Goal: Information Seeking & Learning: Learn about a topic

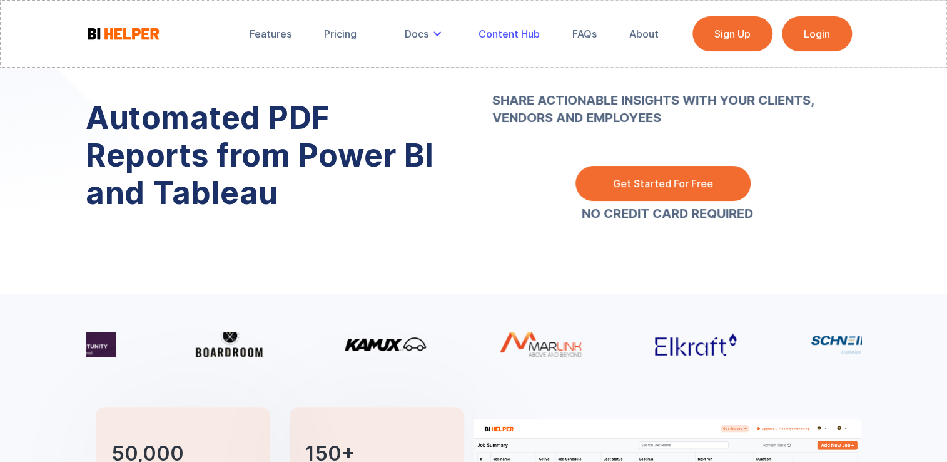
click at [512, 41] on link "Content Hub" at bounding box center [509, 34] width 79 height 28
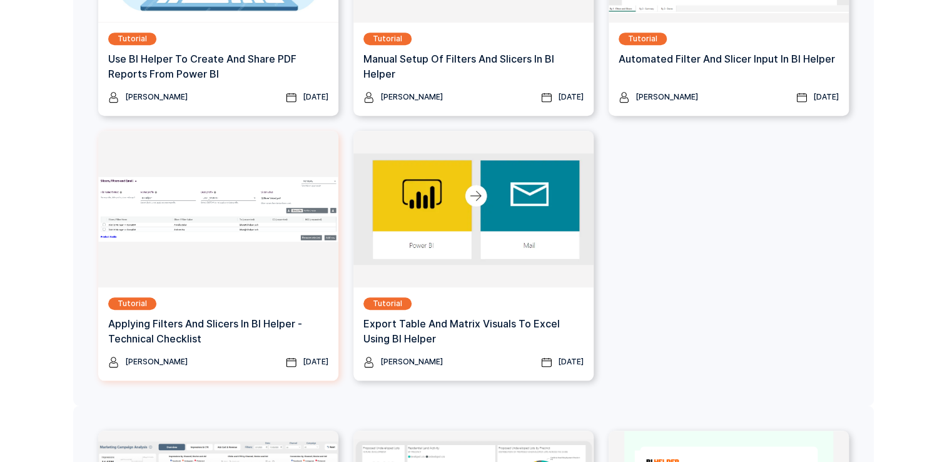
scroll to position [363, 0]
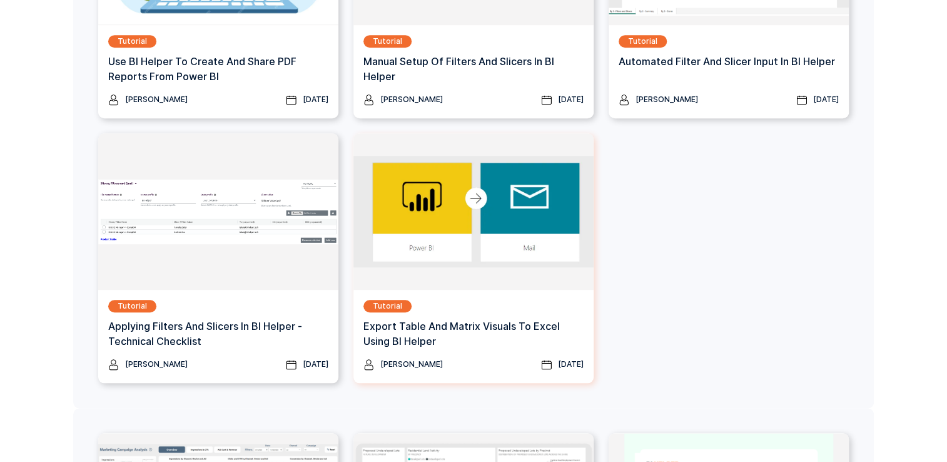
click at [474, 282] on img at bounding box center [473, 211] width 240 height 156
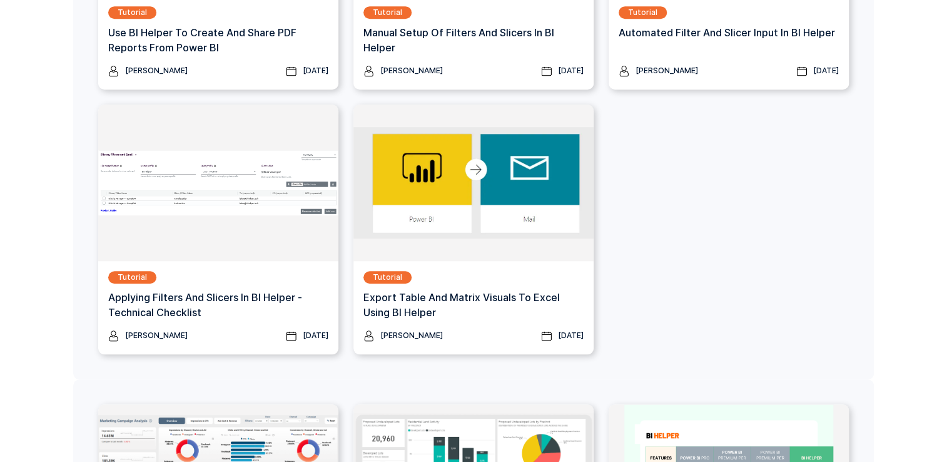
scroll to position [390, 0]
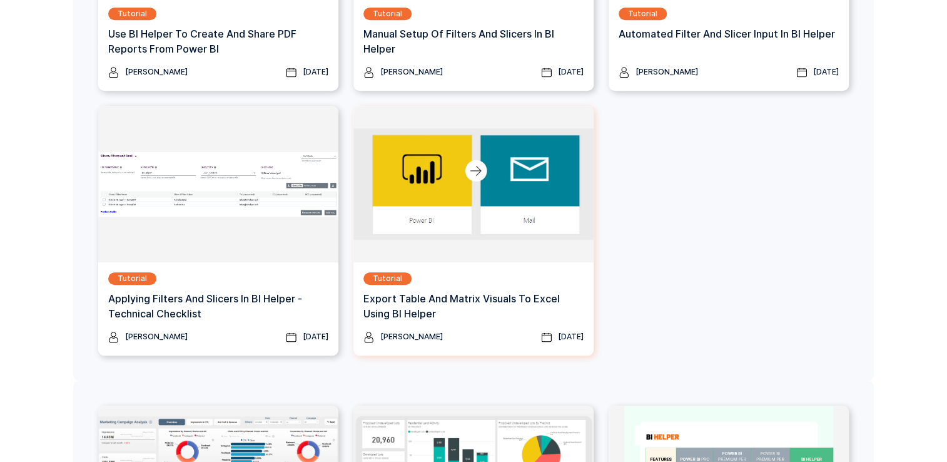
click at [483, 301] on h3 "export table and matrix visuals to Excel Using BI Helper" at bounding box center [473, 306] width 220 height 30
click at [503, 305] on h3 "export table and matrix visuals to Excel Using BI Helper" at bounding box center [473, 306] width 220 height 30
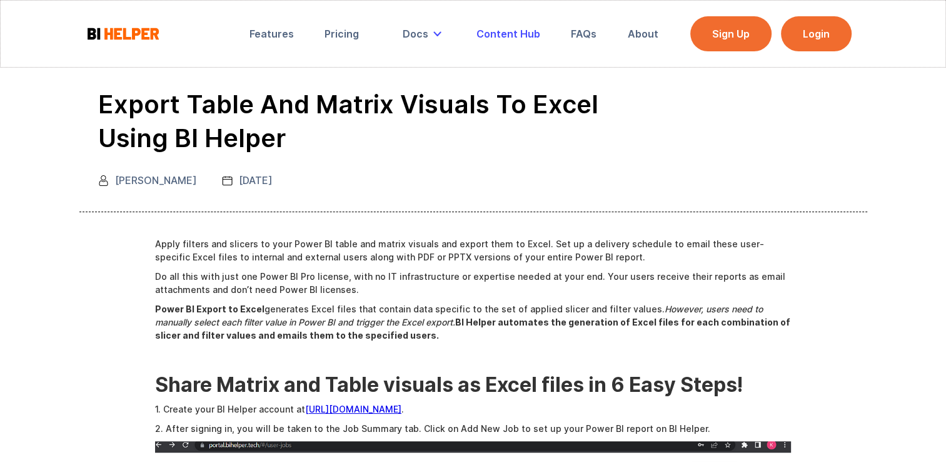
click at [514, 39] on div "Content Hub" at bounding box center [509, 34] width 64 height 13
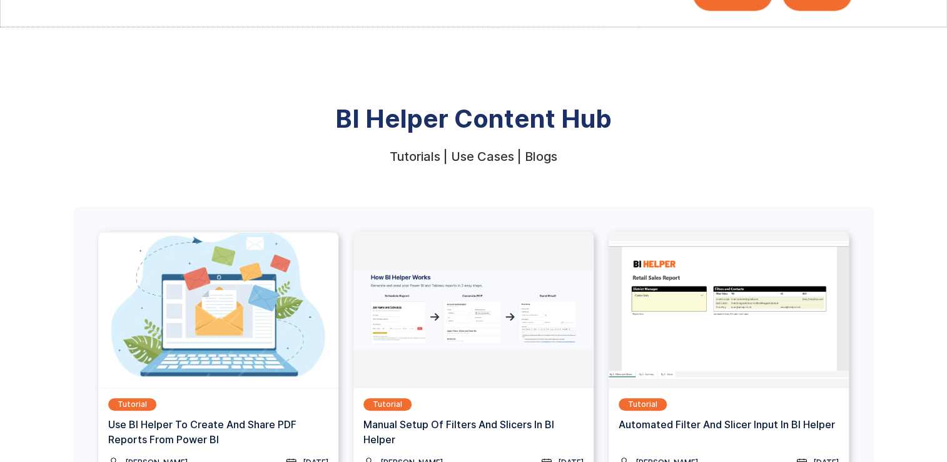
click at [255, 328] on img at bounding box center [218, 309] width 240 height 156
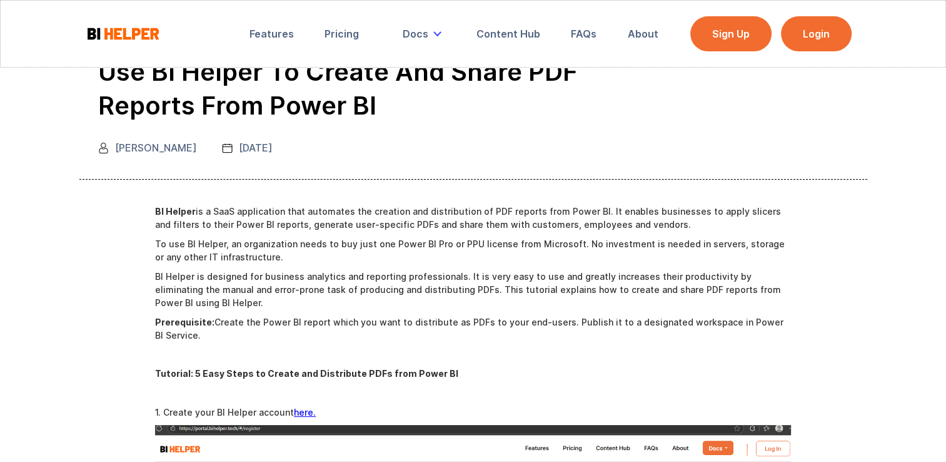
scroll to position [17, 0]
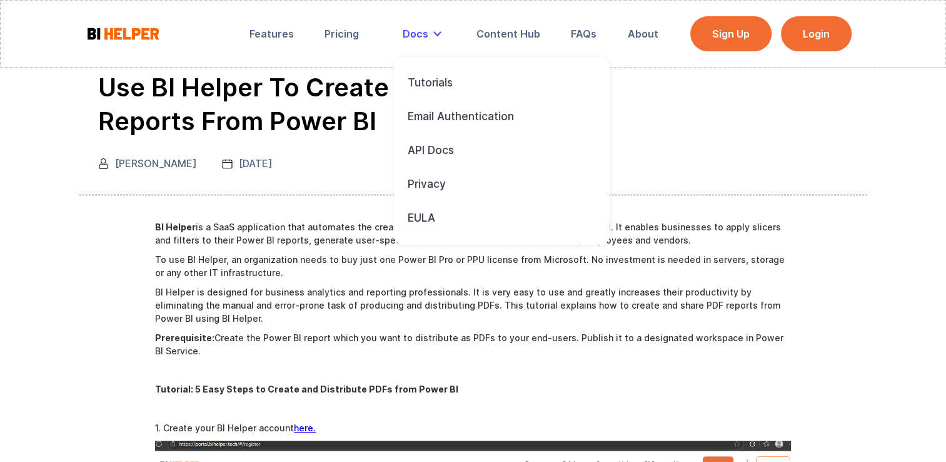
click at [425, 34] on div "Docs" at bounding box center [416, 34] width 26 height 13
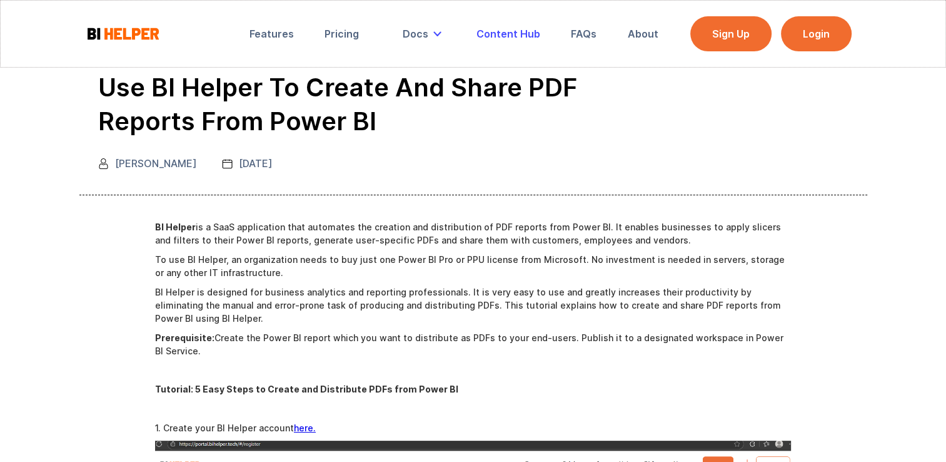
click at [507, 35] on div "Content Hub" at bounding box center [509, 34] width 64 height 13
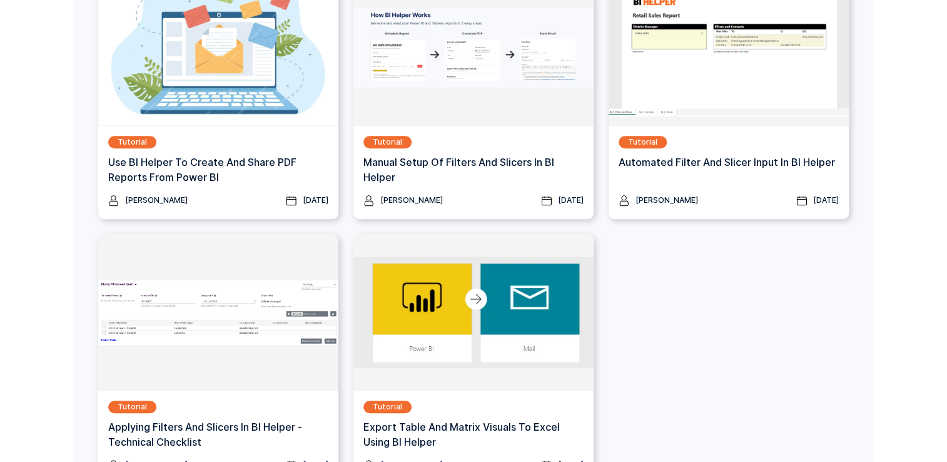
scroll to position [303, 0]
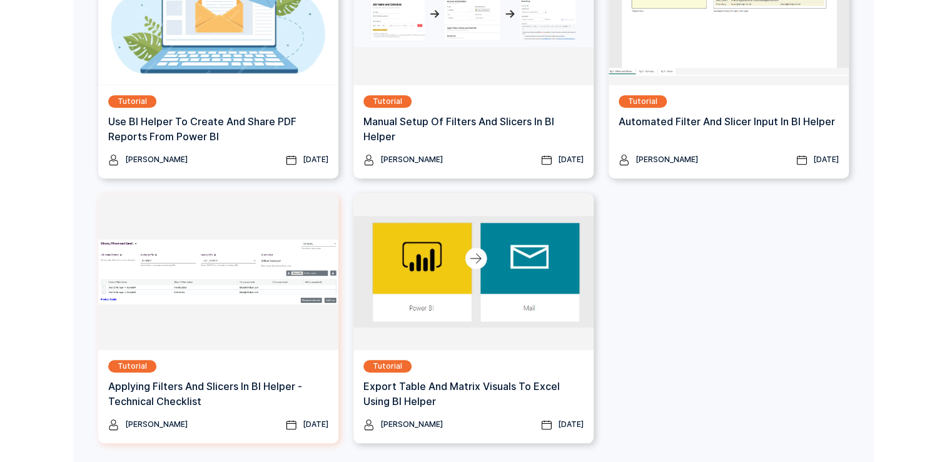
click at [258, 371] on div "Tutorial Applying Filters and Slicers in BI Helper - Technical Checklist" at bounding box center [218, 389] width 220 height 58
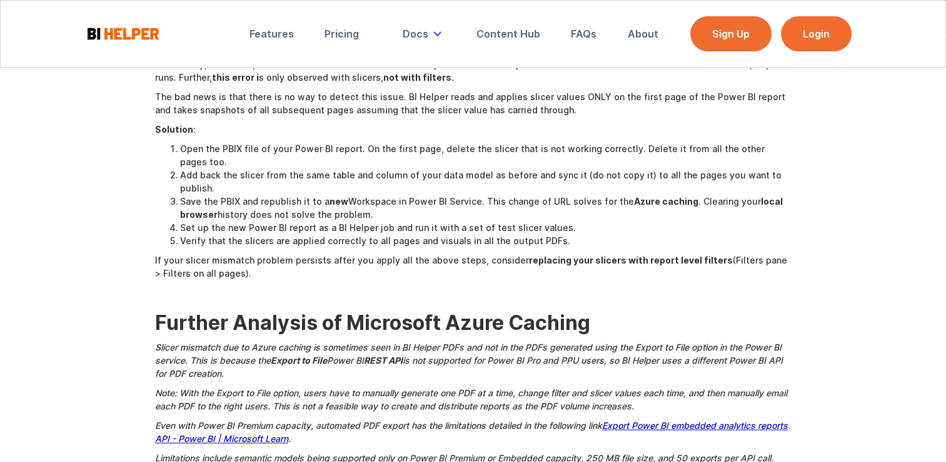
scroll to position [1065, 0]
click at [238, 420] on em "Export Power BI embedded analytics reports API - Power BI | Microsoft Learn" at bounding box center [471, 432] width 633 height 24
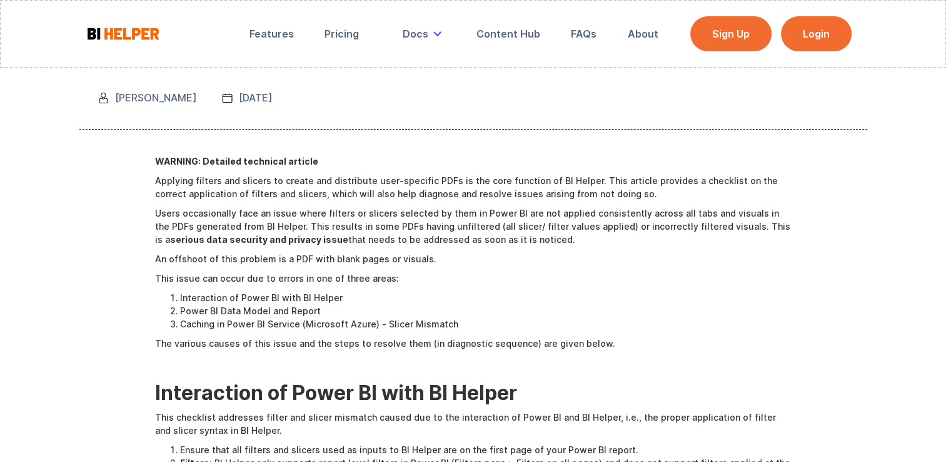
scroll to position [0, 0]
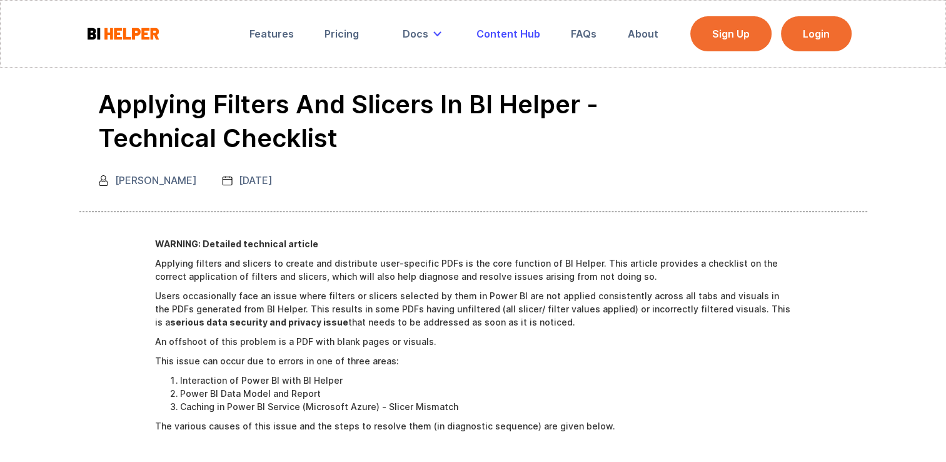
click at [500, 31] on div "Content Hub" at bounding box center [509, 34] width 64 height 13
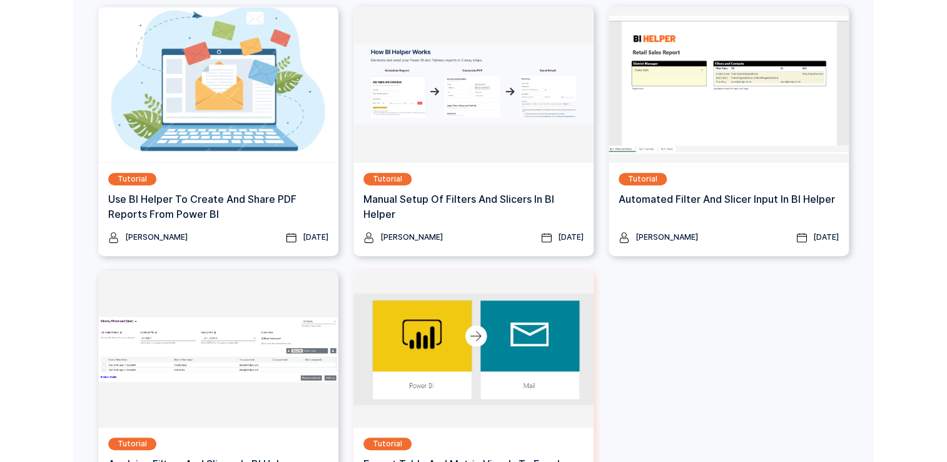
click at [497, 365] on img at bounding box center [473, 349] width 240 height 156
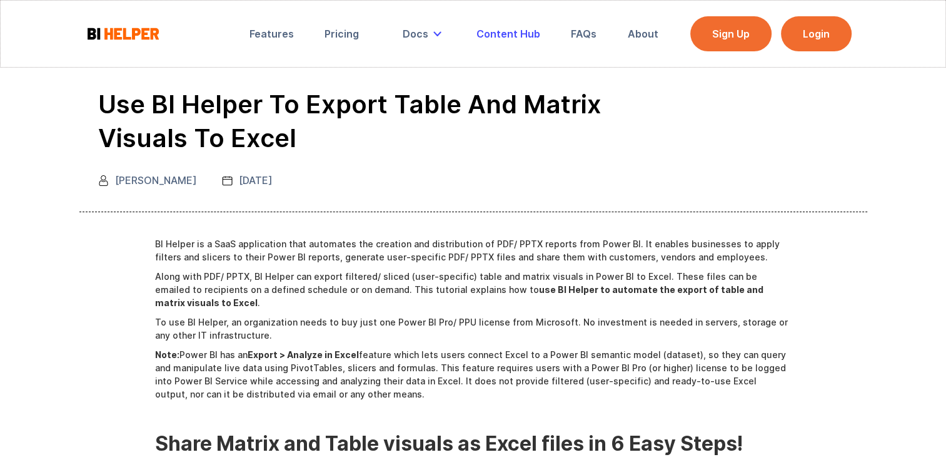
click at [513, 26] on link "Content Hub" at bounding box center [508, 34] width 81 height 28
click at [511, 31] on div "Content Hub" at bounding box center [509, 34] width 64 height 13
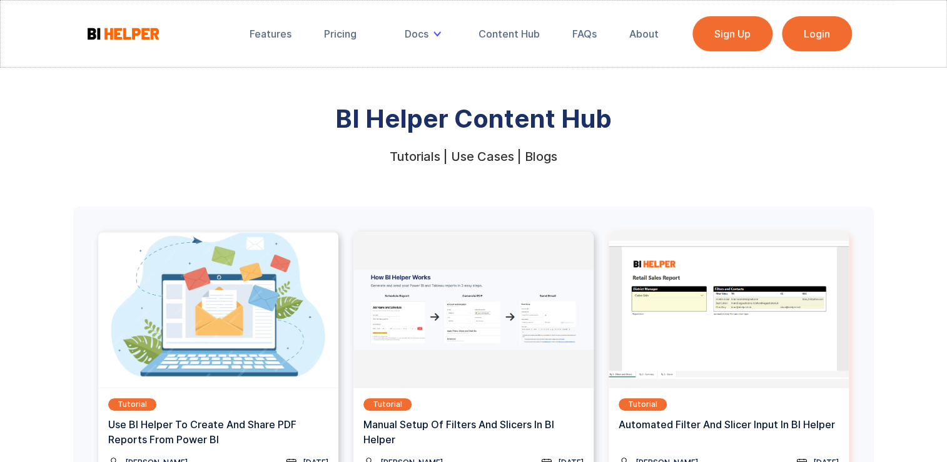
click at [693, 402] on div "Tutorial Automated Filter and Slicer Input in BI Helper" at bounding box center [729, 419] width 220 height 43
click at [241, 369] on img at bounding box center [218, 309] width 240 height 156
click at [775, 435] on div "Tutorial Automated Filter and Slicer Input in BI Helper" at bounding box center [729, 419] width 220 height 43
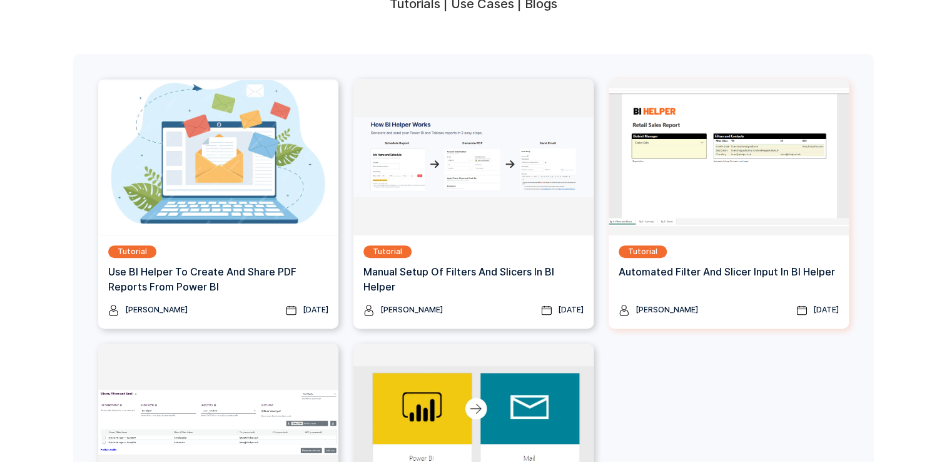
scroll to position [332, 0]
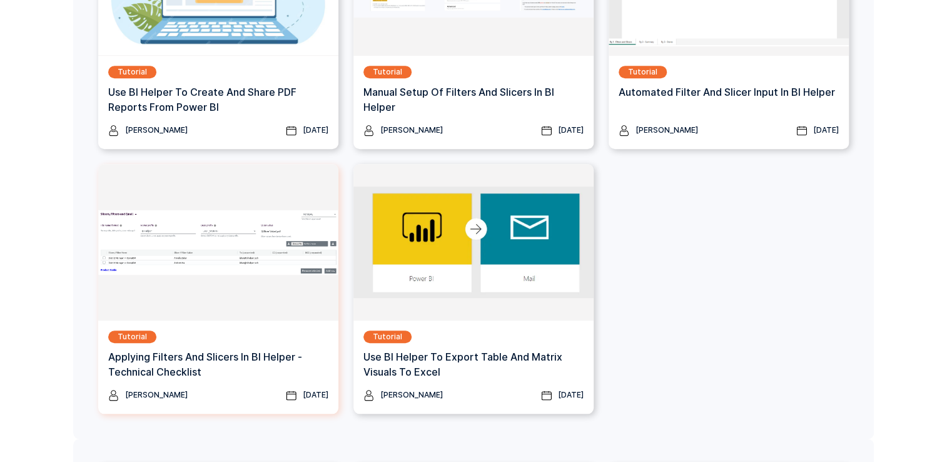
click at [291, 323] on div "Tutorial Applying Filters and Slicers in BI Helper - Technical Checklist Kiran …" at bounding box center [218, 366] width 240 height 93
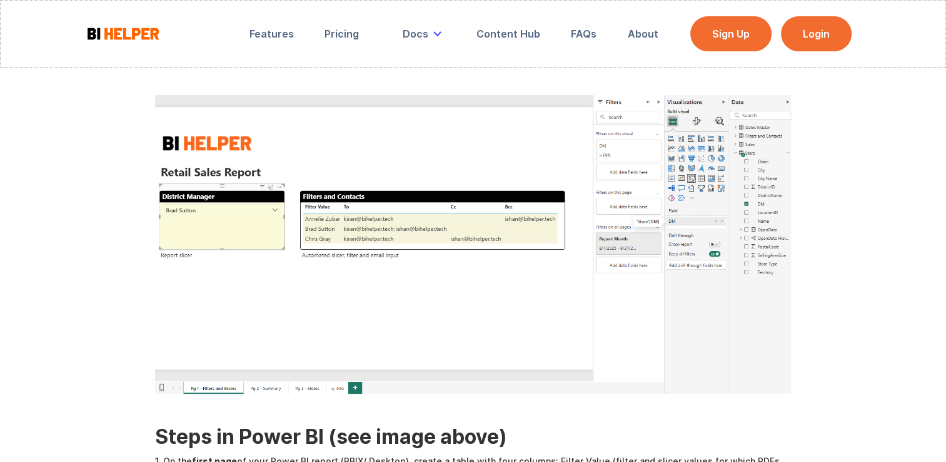
scroll to position [154, 0]
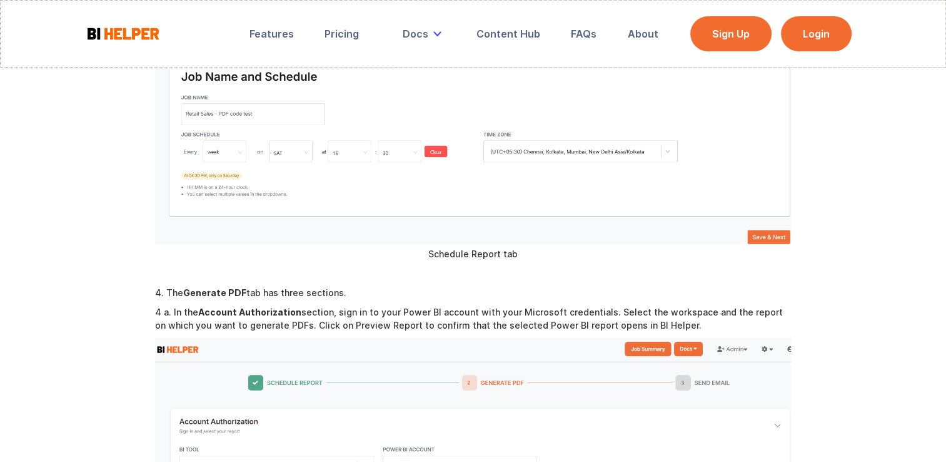
scroll to position [1022, 0]
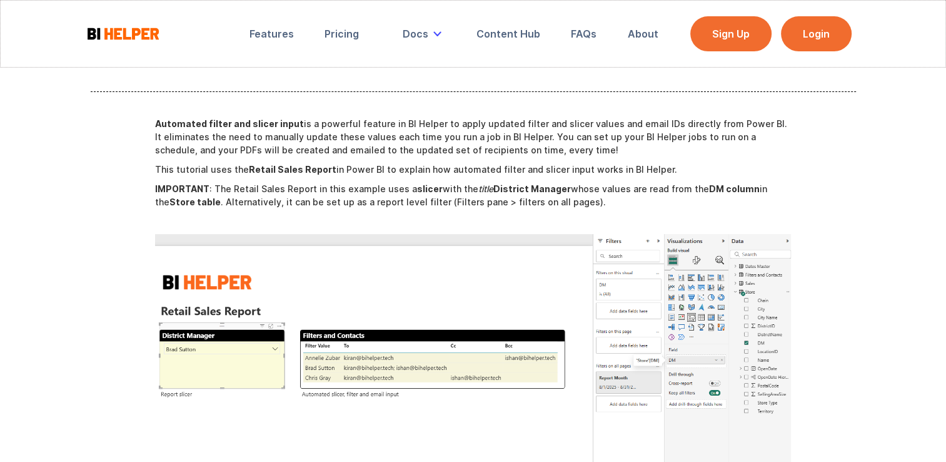
scroll to position [48, 0]
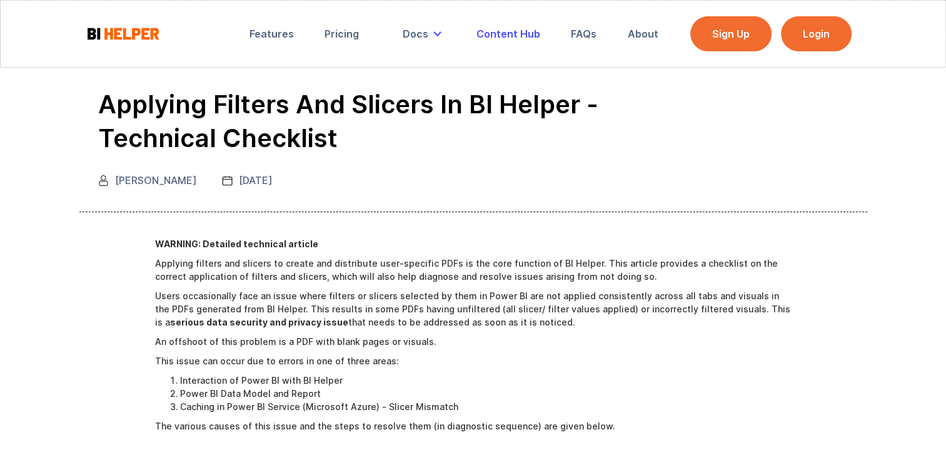
click at [505, 43] on link "Content Hub" at bounding box center [508, 34] width 81 height 28
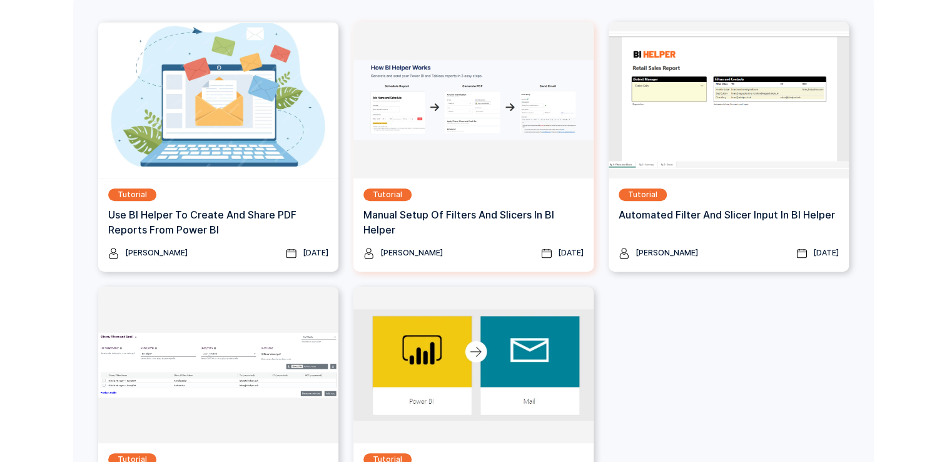
scroll to position [230, 0]
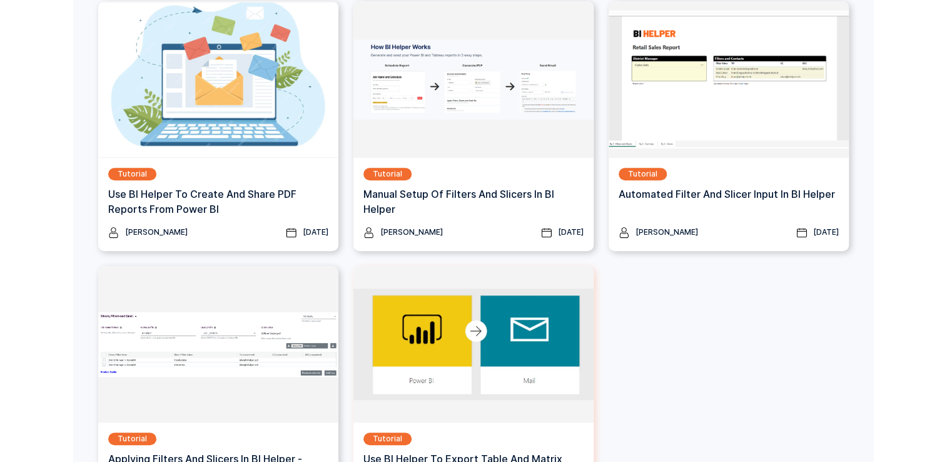
click at [452, 398] on img at bounding box center [473, 344] width 240 height 156
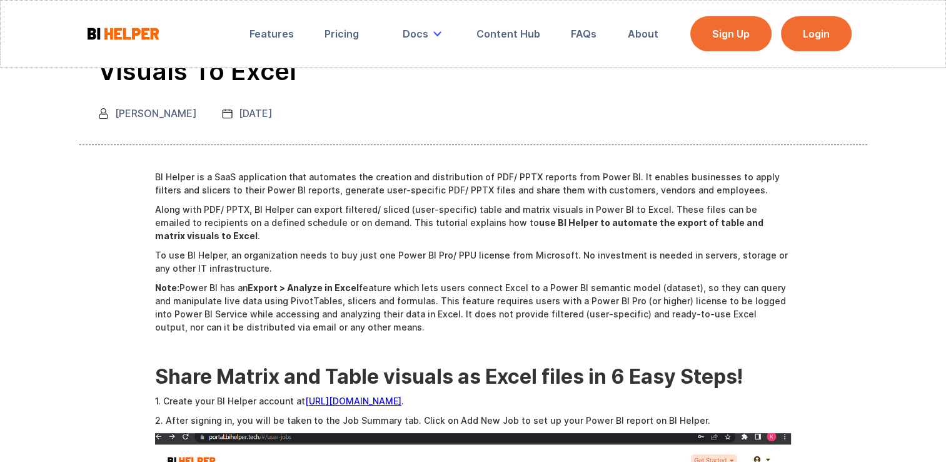
scroll to position [156, 0]
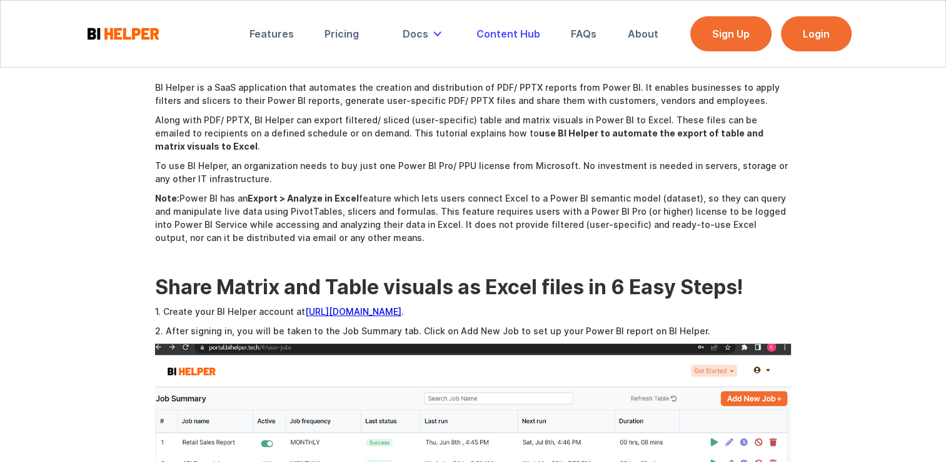
click at [509, 36] on div "Content Hub" at bounding box center [509, 34] width 64 height 13
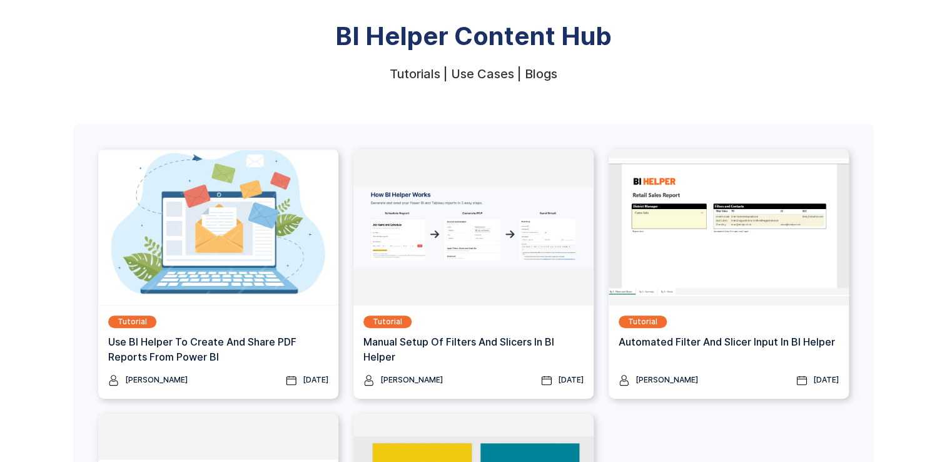
scroll to position [87, 0]
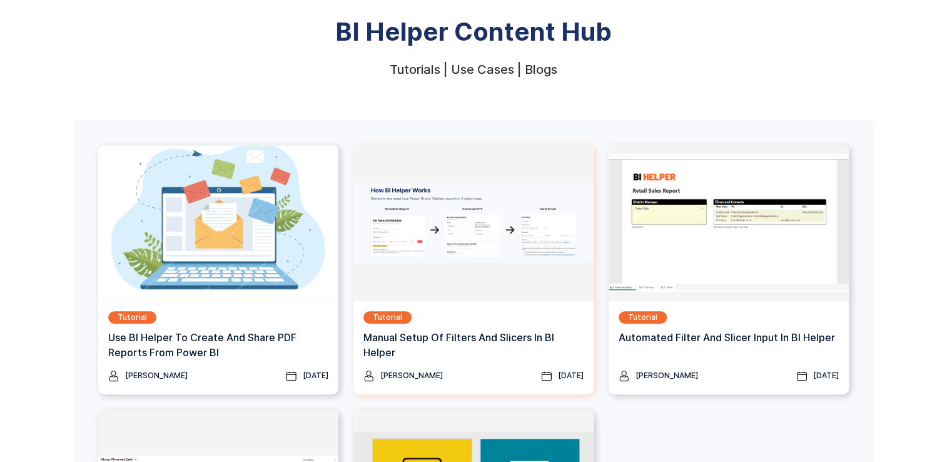
click at [480, 285] on img at bounding box center [473, 222] width 240 height 156
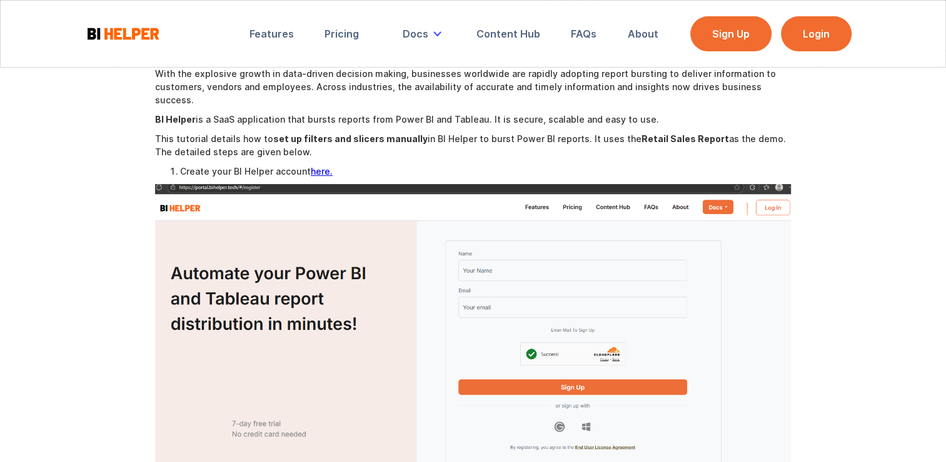
scroll to position [202, 0]
click at [513, 31] on div "Content Hub" at bounding box center [509, 34] width 64 height 13
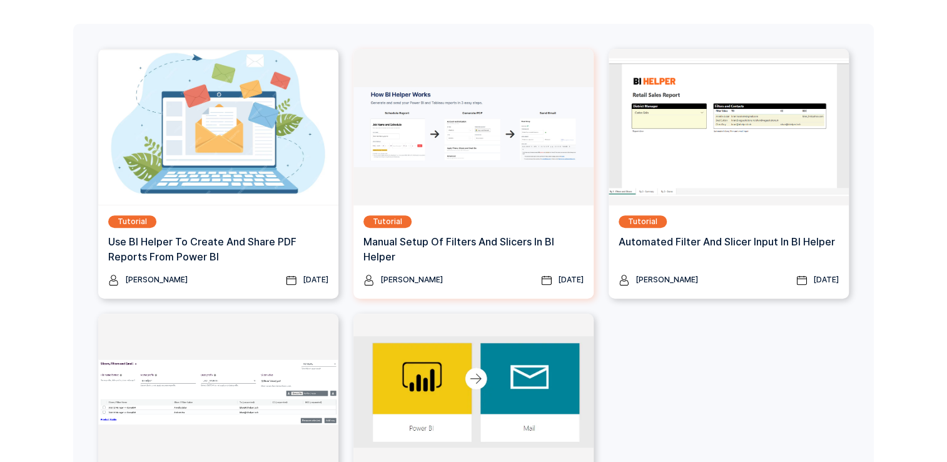
scroll to position [333, 0]
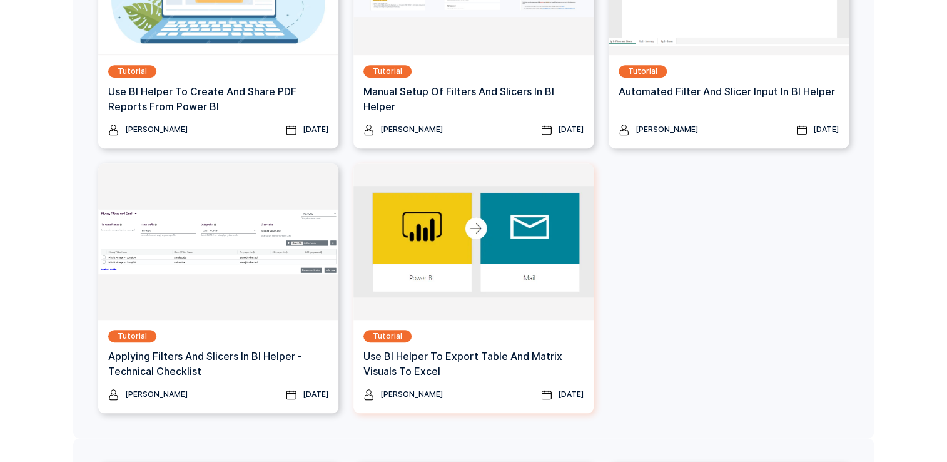
click at [464, 355] on h3 "Use BI Helper to Export Table and Matrix Visuals to Excel" at bounding box center [473, 363] width 220 height 30
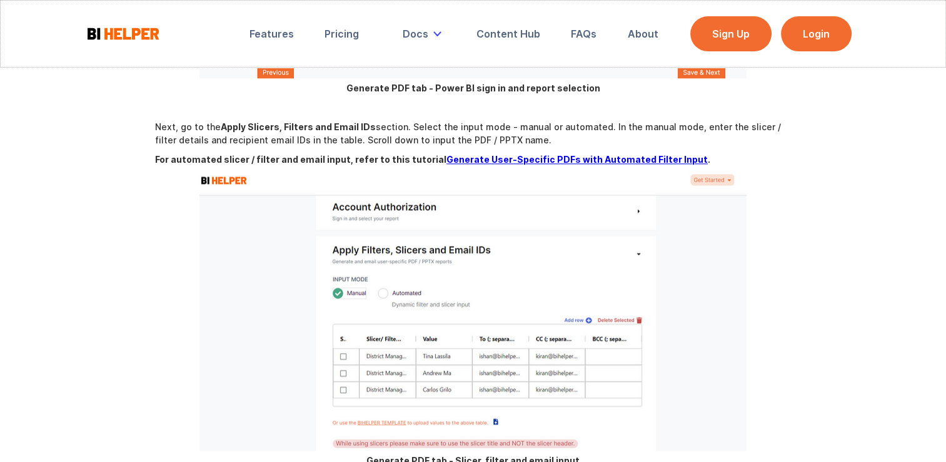
scroll to position [1307, 0]
click at [505, 38] on div "Content Hub" at bounding box center [509, 34] width 64 height 13
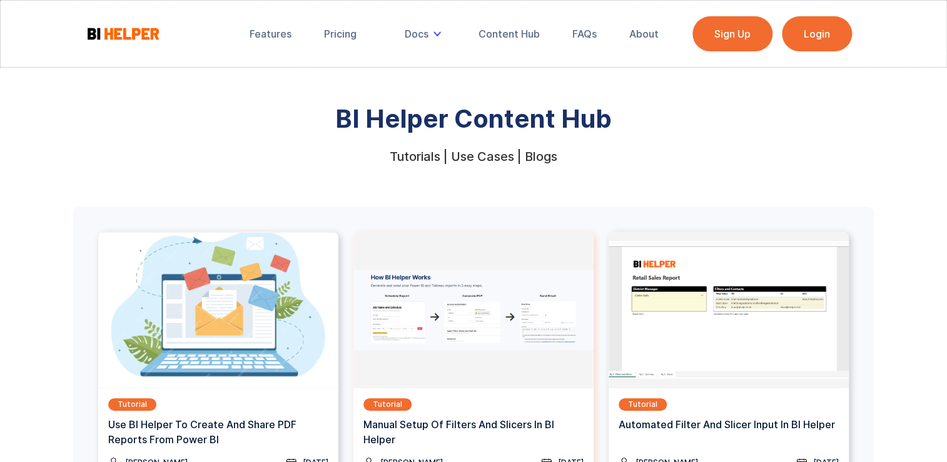
click at [468, 399] on div "Tutorial Manual Setup of Filters and Slicers in BI Helper" at bounding box center [473, 427] width 220 height 58
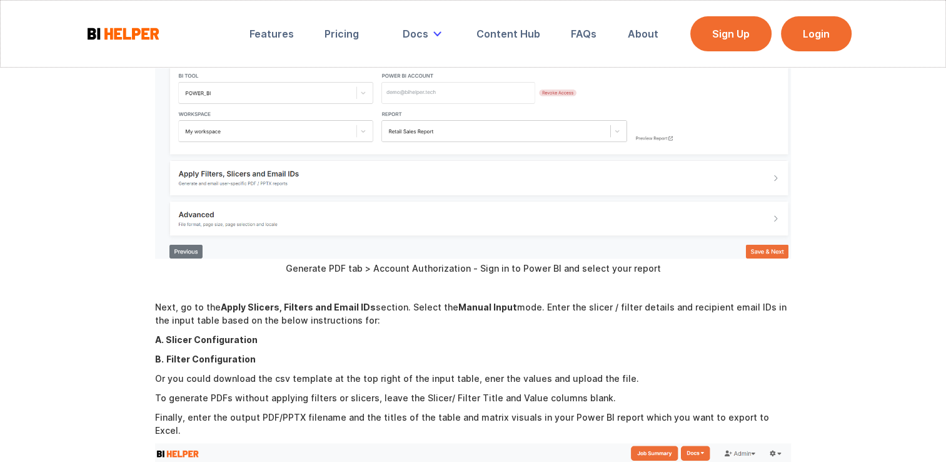
scroll to position [1331, 0]
click at [521, 38] on div "Content Hub" at bounding box center [509, 34] width 64 height 13
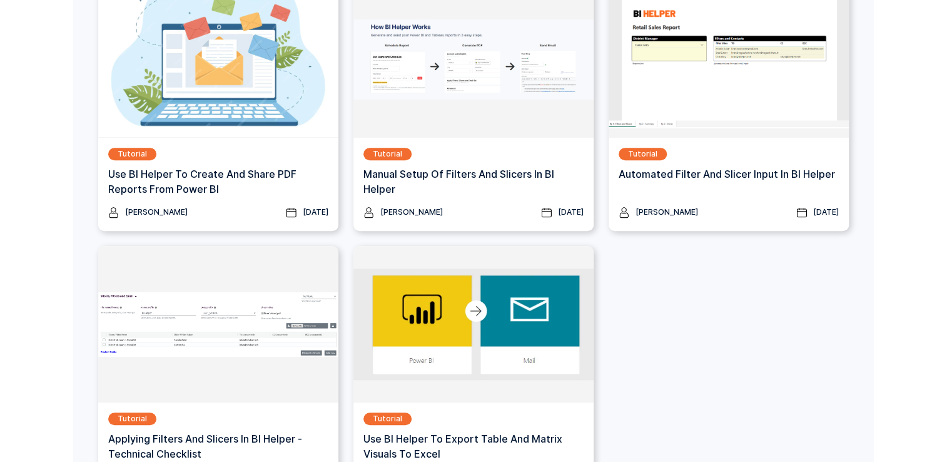
scroll to position [260, 0]
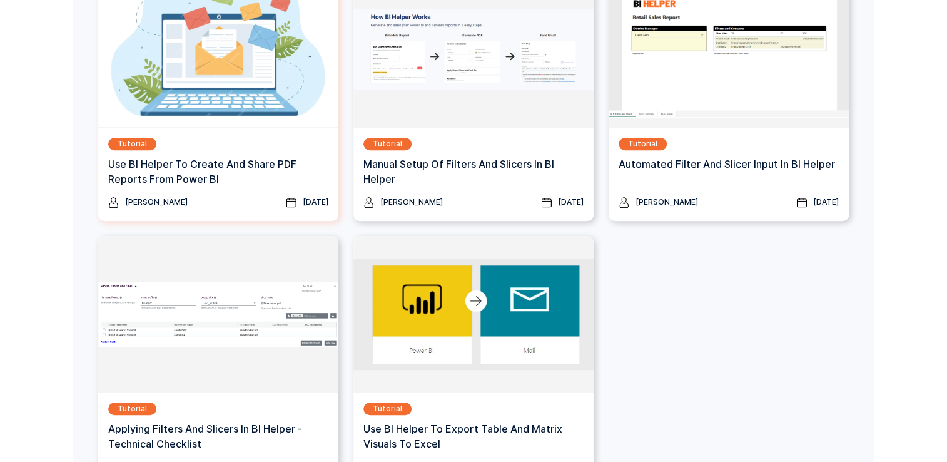
click at [280, 169] on h3 "Use BI Helper To Create And Share PDF Reports From Power BI" at bounding box center [218, 171] width 220 height 30
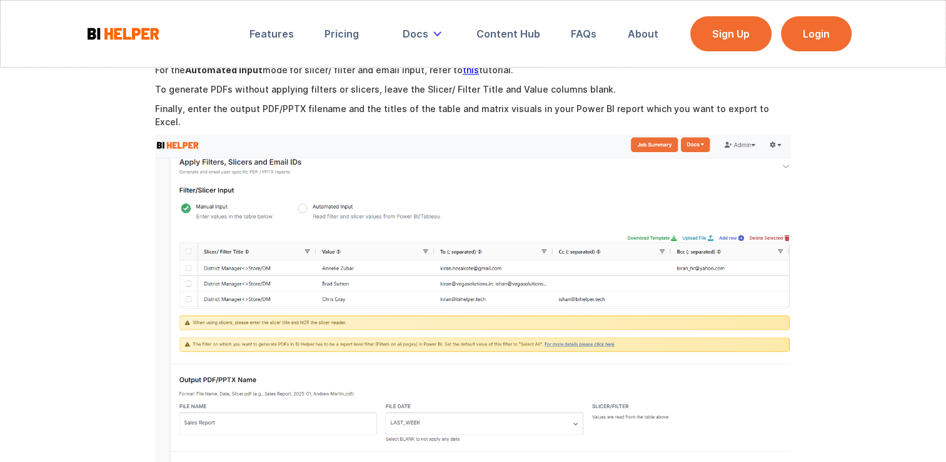
scroll to position [1682, 0]
click at [510, 36] on div "Content Hub" at bounding box center [509, 34] width 64 height 13
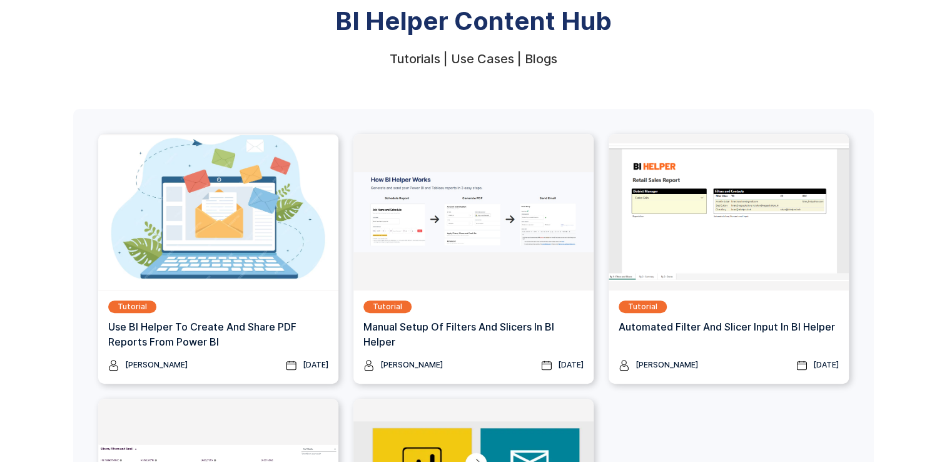
scroll to position [235, 0]
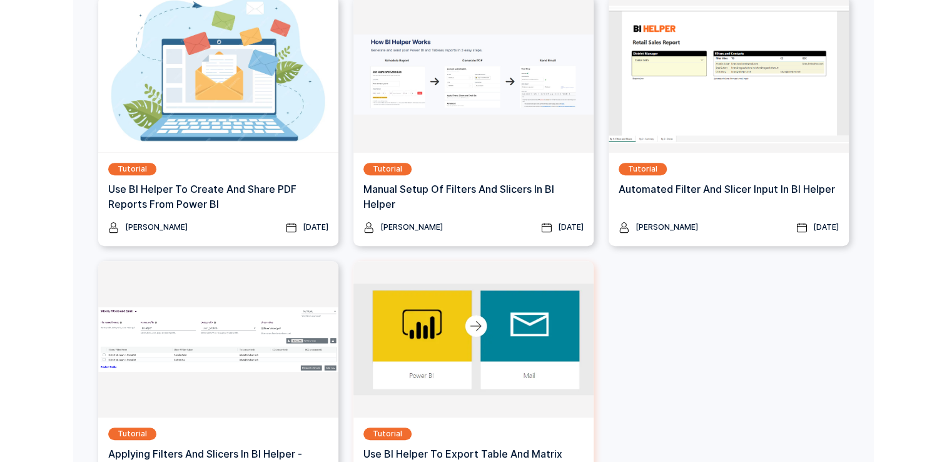
click at [476, 366] on img at bounding box center [473, 339] width 240 height 156
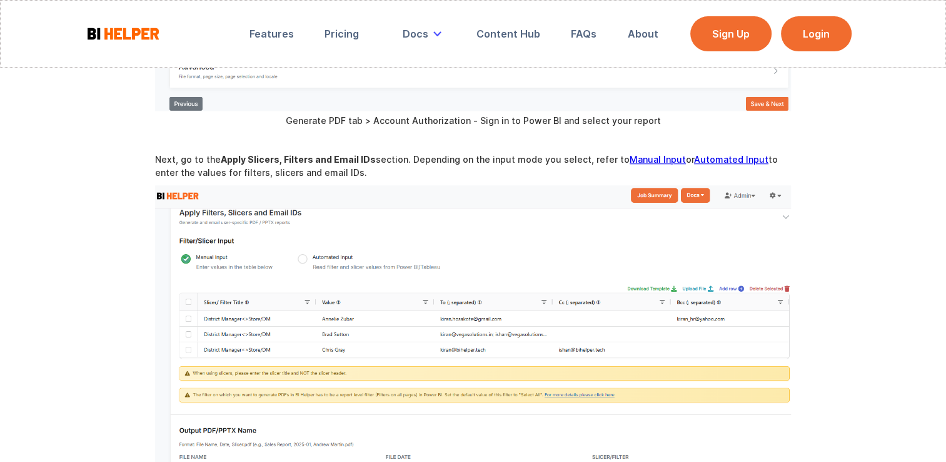
scroll to position [1133, 0]
click at [635, 154] on link "Manual Input" at bounding box center [658, 159] width 56 height 11
click at [704, 154] on link "Automated Input" at bounding box center [731, 159] width 74 height 11
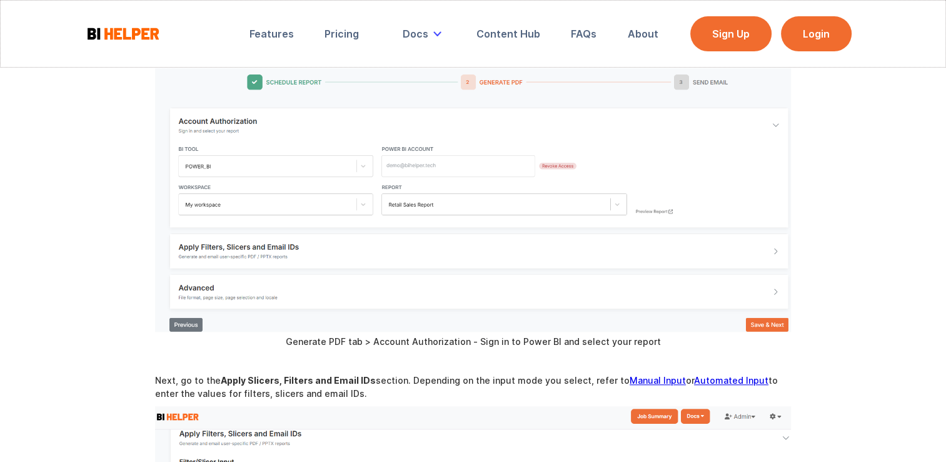
scroll to position [912, 0]
click at [530, 34] on div "Content Hub" at bounding box center [509, 34] width 64 height 13
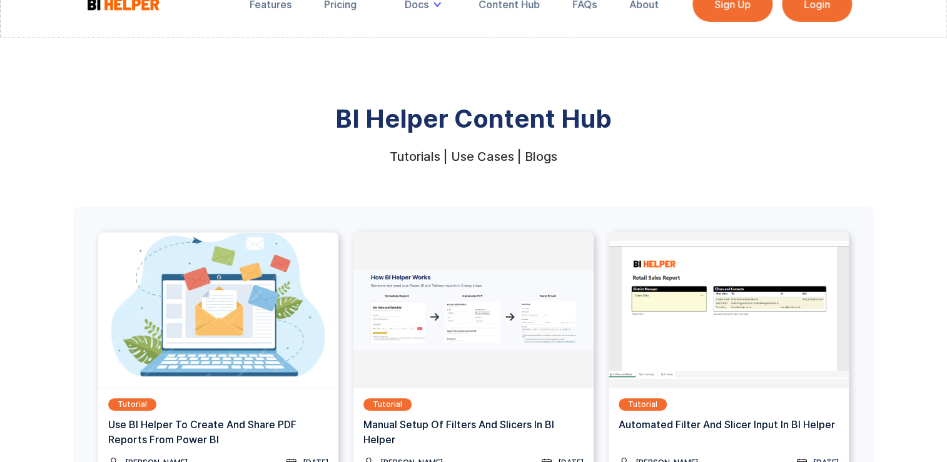
click at [194, 365] on img at bounding box center [218, 309] width 240 height 156
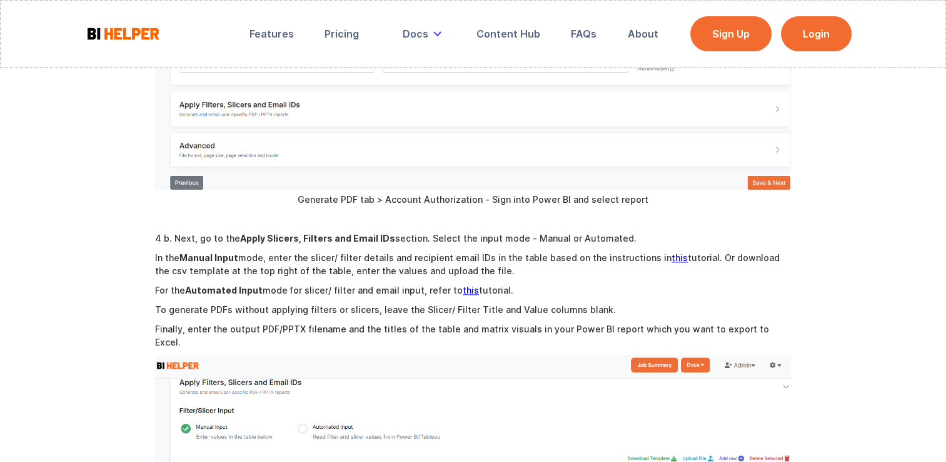
scroll to position [1463, 0]
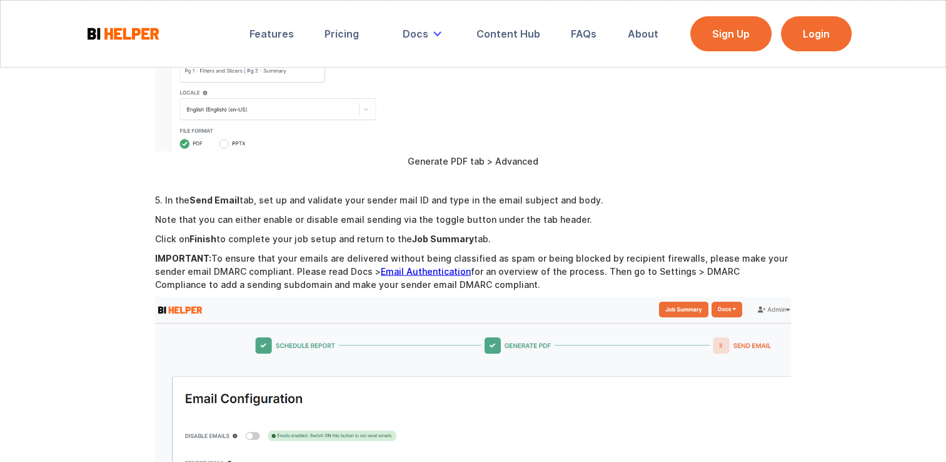
scroll to position [2426, 0]
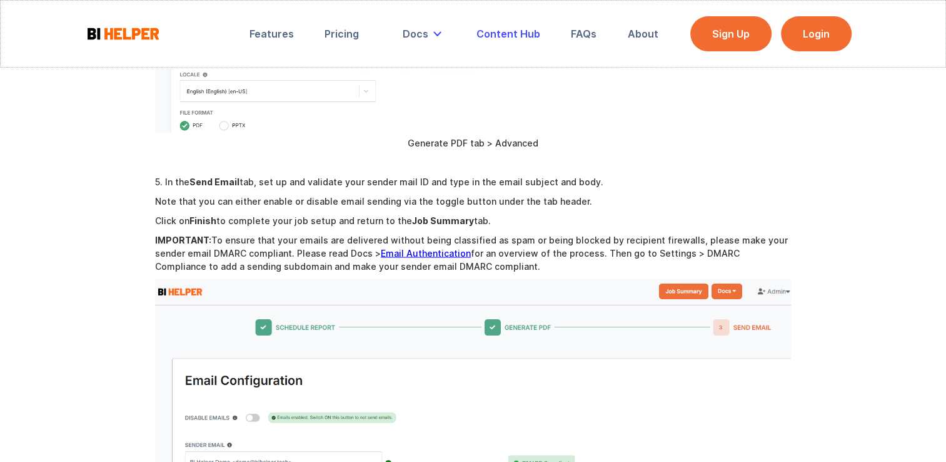
click at [510, 31] on div "Content Hub" at bounding box center [509, 34] width 64 height 13
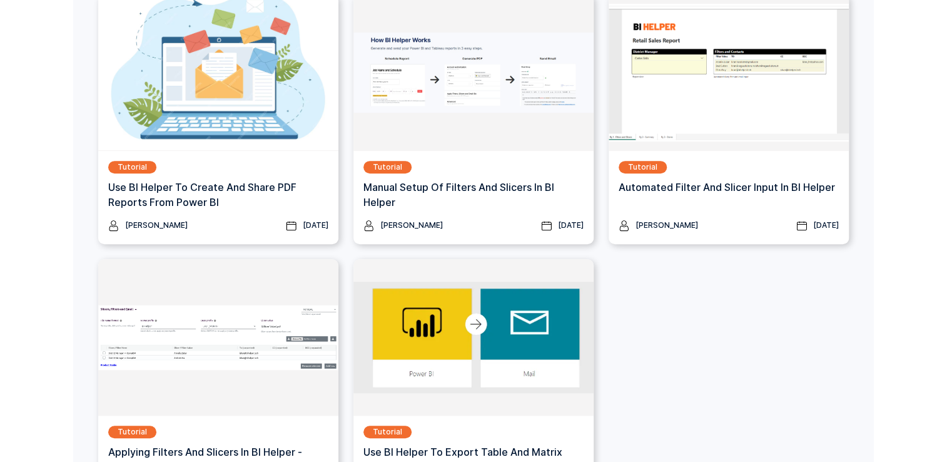
scroll to position [340, 0]
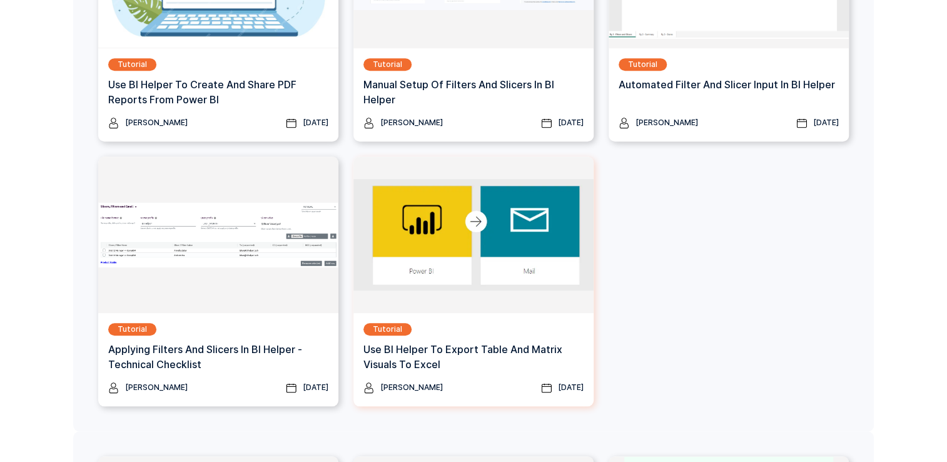
click at [452, 336] on div "Tutorial Use BI Helper to Export Table and Matrix Visuals to Excel" at bounding box center [473, 352] width 220 height 58
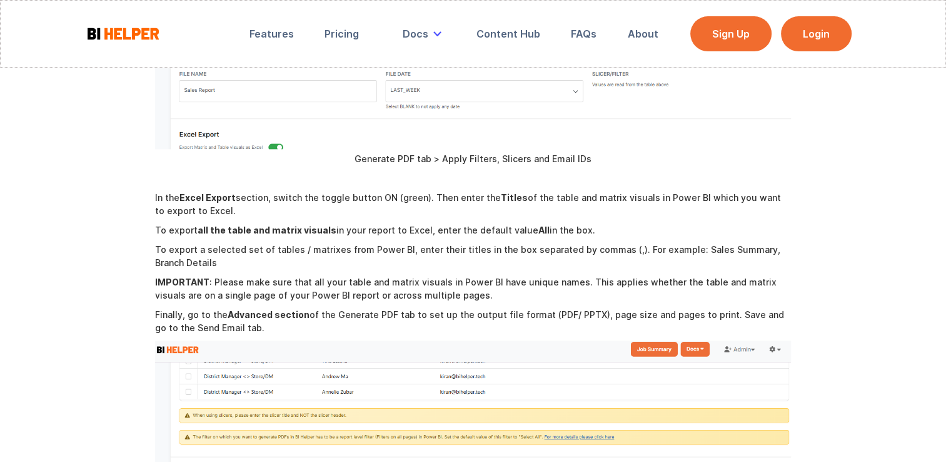
scroll to position [1540, 0]
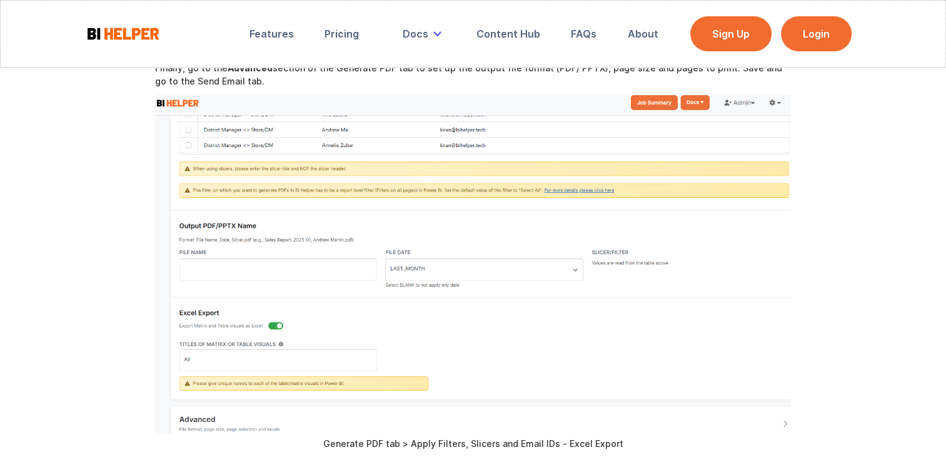
scroll to position [1763, 0]
click at [497, 36] on div "Content Hub" at bounding box center [509, 34] width 64 height 13
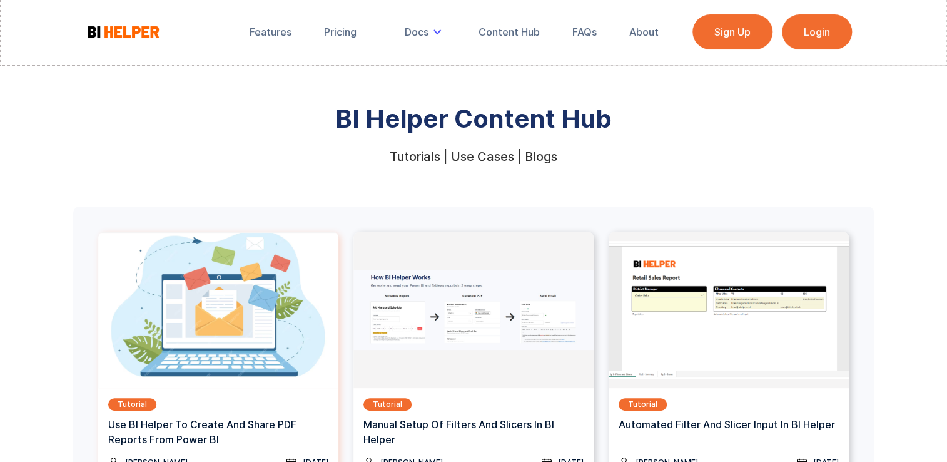
click at [163, 343] on img at bounding box center [218, 309] width 240 height 156
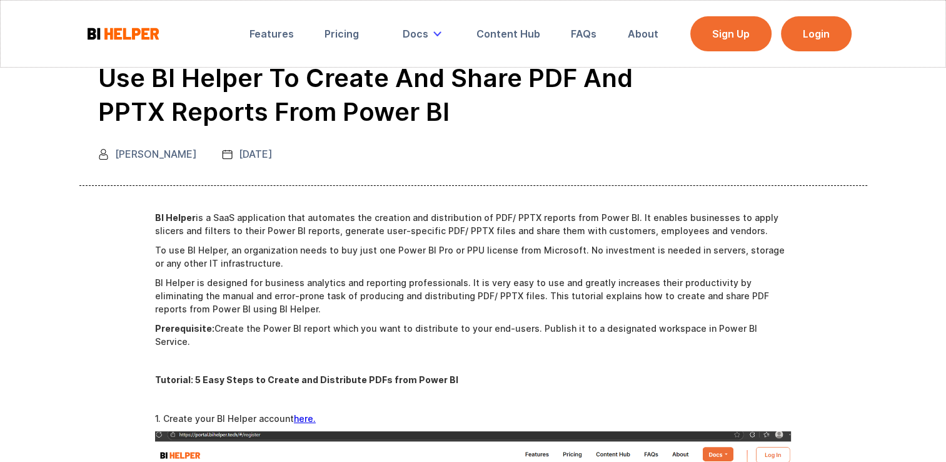
scroll to position [46, 0]
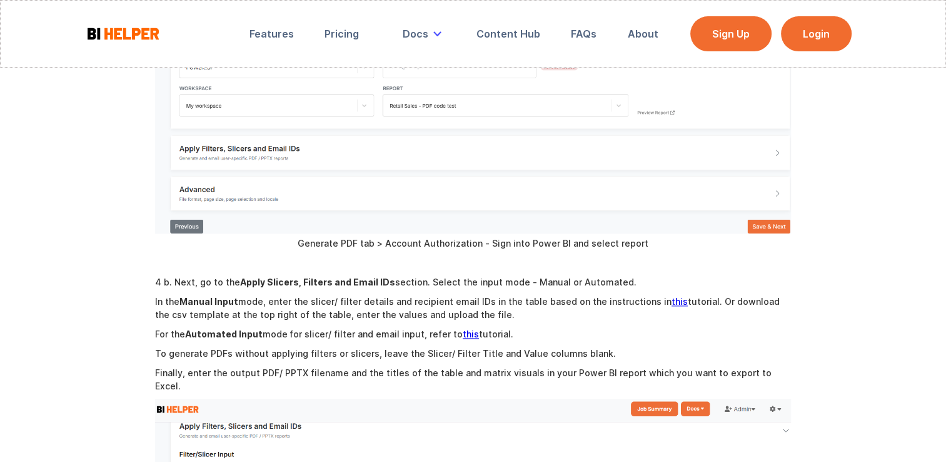
scroll to position [1428, 0]
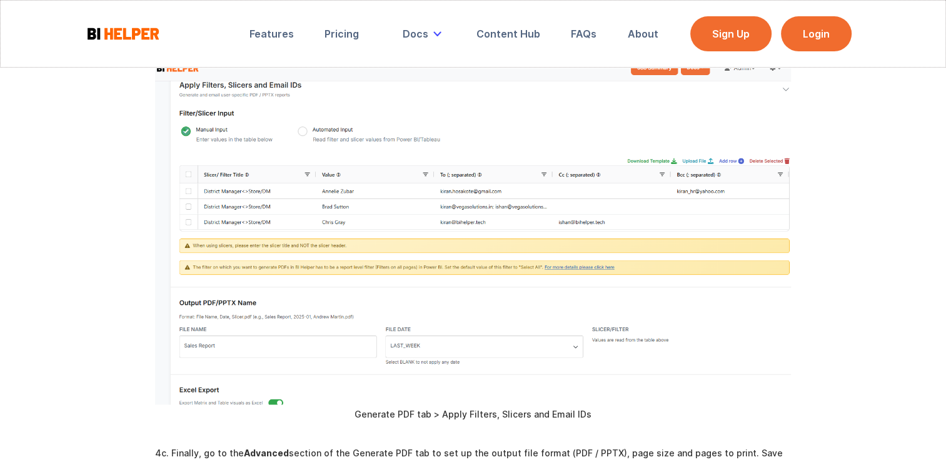
scroll to position [1869, 0]
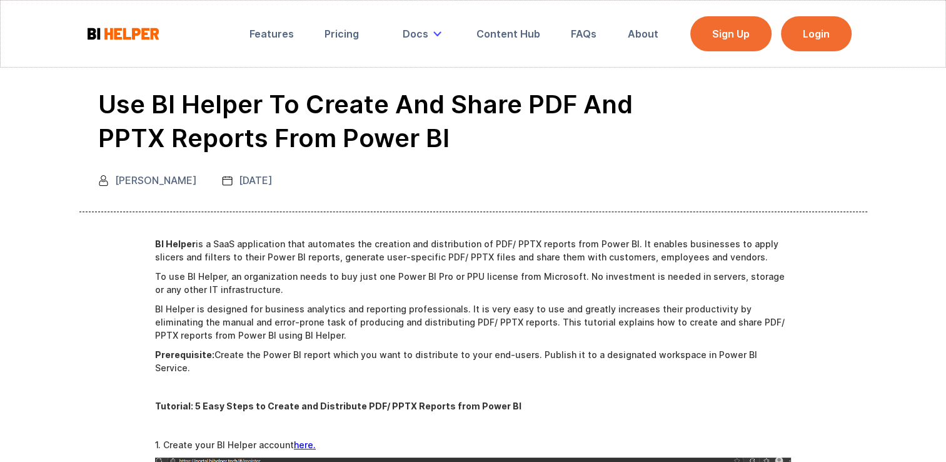
scroll to position [2750, 0]
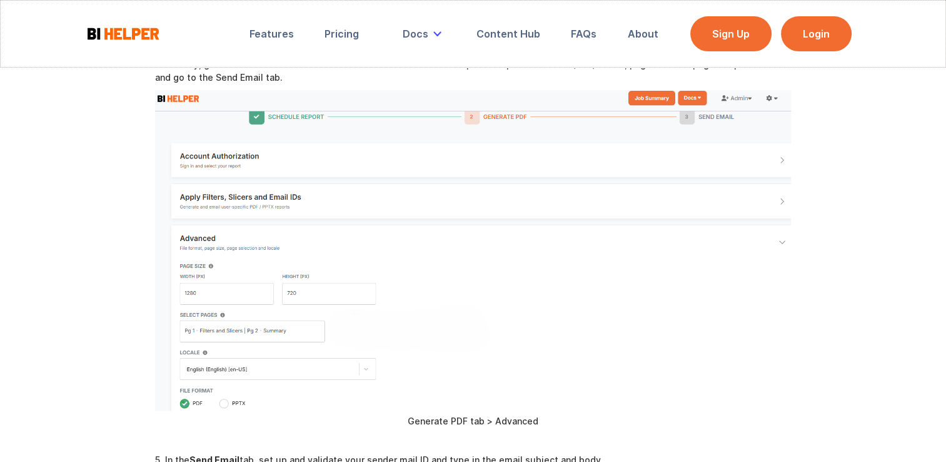
scroll to position [2149, 0]
click at [520, 189] on img at bounding box center [473, 250] width 636 height 320
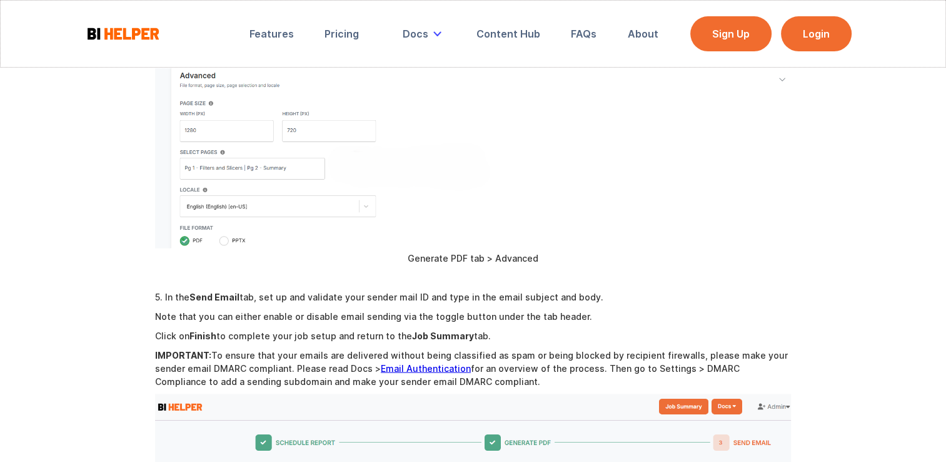
scroll to position [2750, 0]
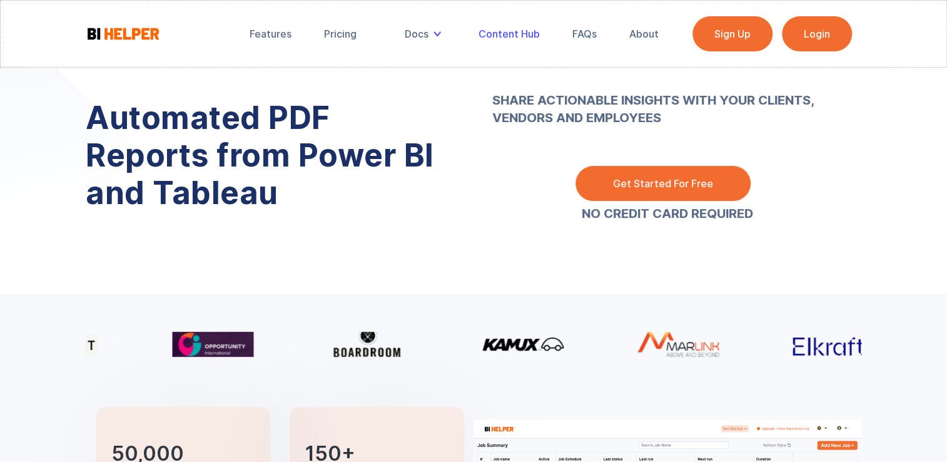
click at [526, 34] on div "Content Hub" at bounding box center [508, 34] width 61 height 13
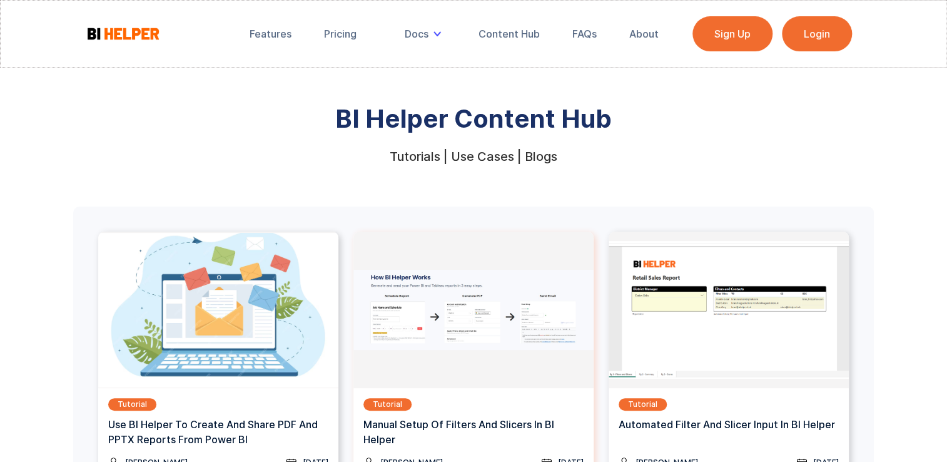
click at [465, 346] on img at bounding box center [473, 309] width 240 height 156
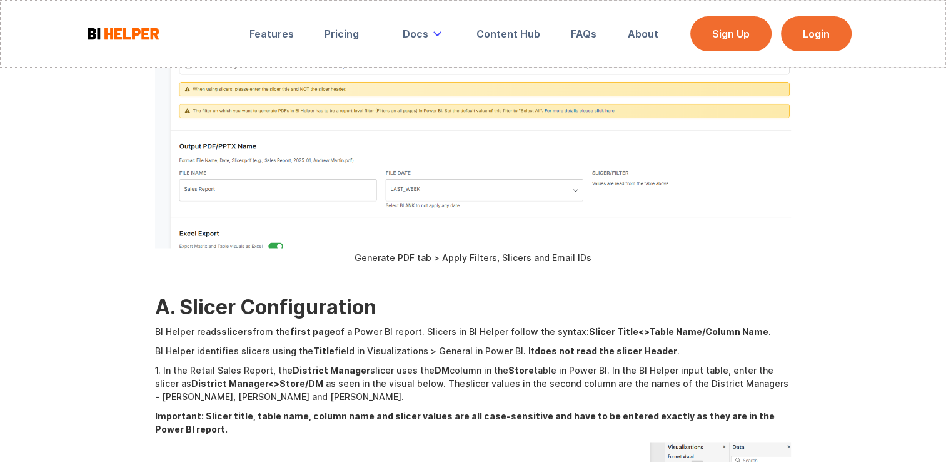
scroll to position [3098, 0]
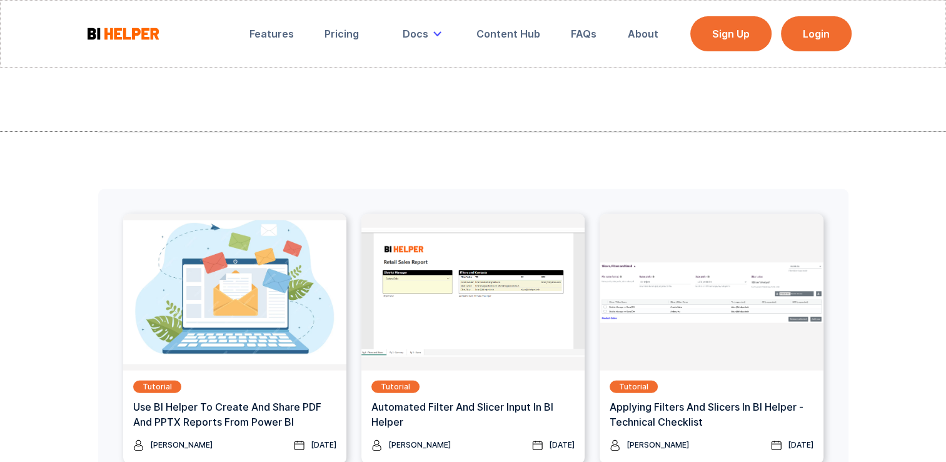
scroll to position [712, 0]
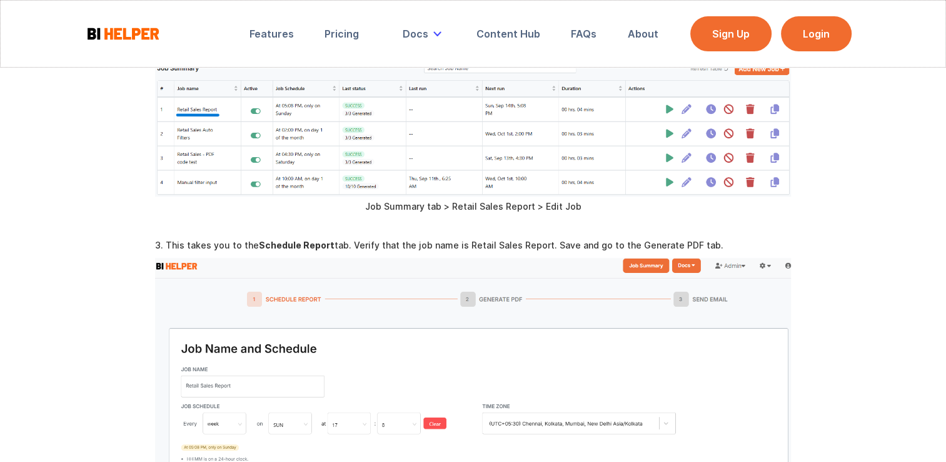
click at [783, 219] on p "‍" at bounding box center [473, 225] width 636 height 13
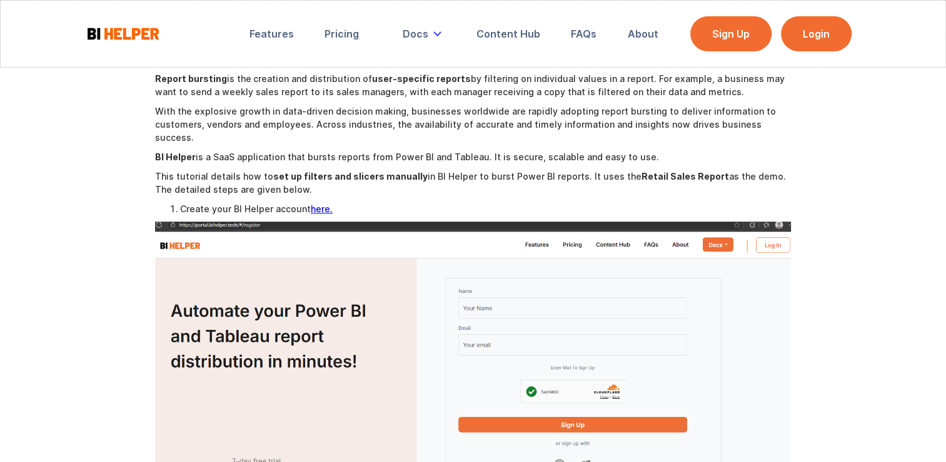
scroll to position [0, 0]
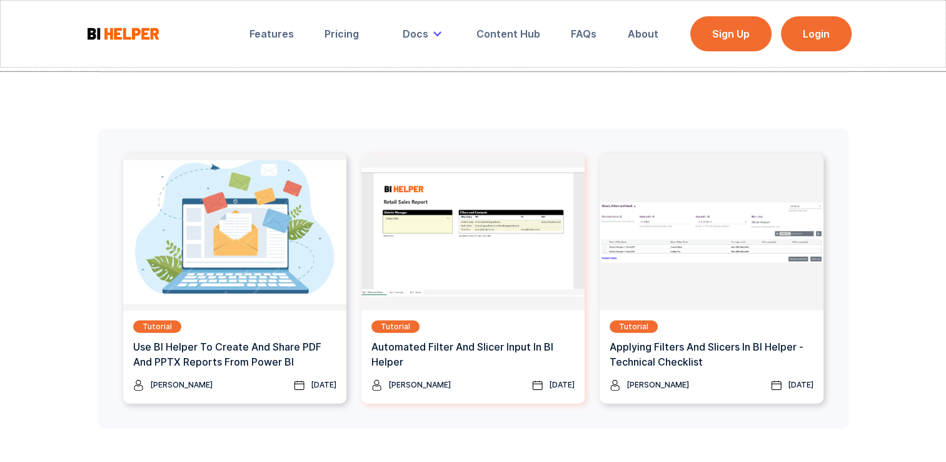
scroll to position [3407, 0]
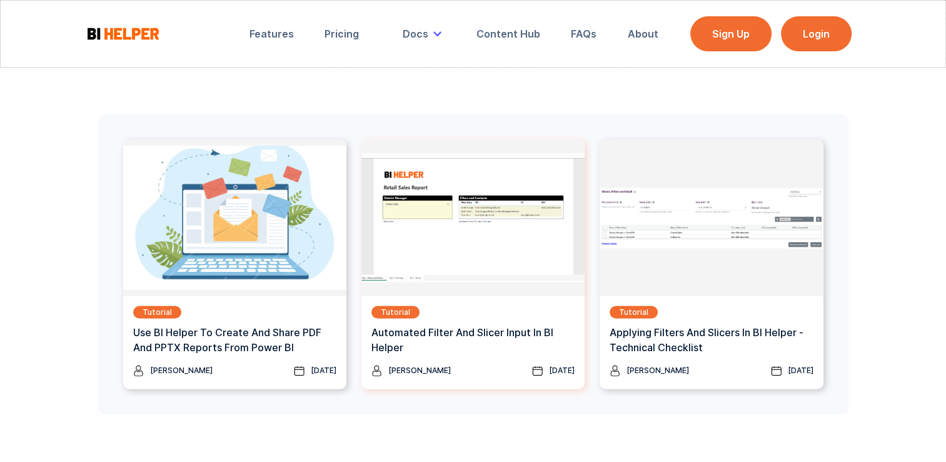
click at [467, 179] on img at bounding box center [472, 217] width 223 height 156
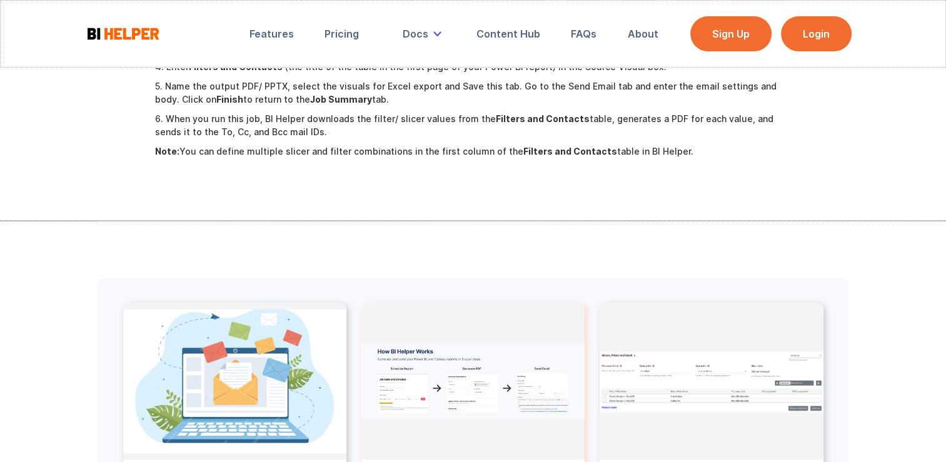
scroll to position [1262, 0]
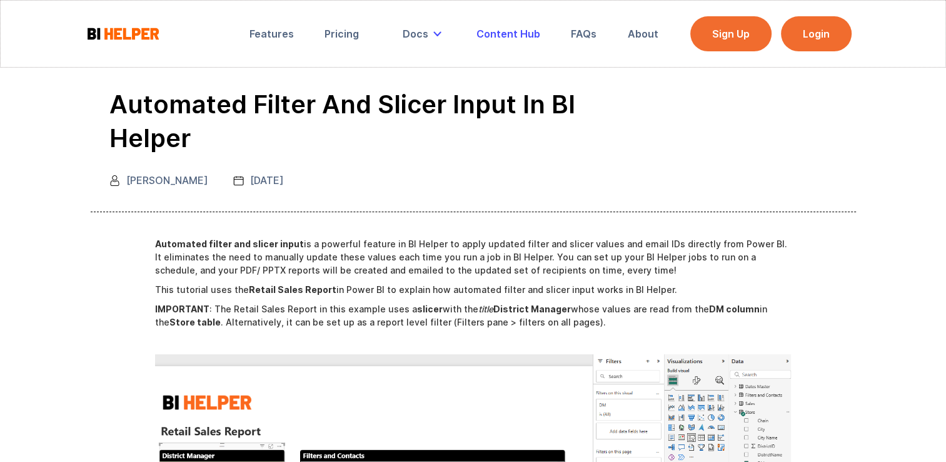
click at [517, 31] on div "Content Hub" at bounding box center [509, 34] width 64 height 13
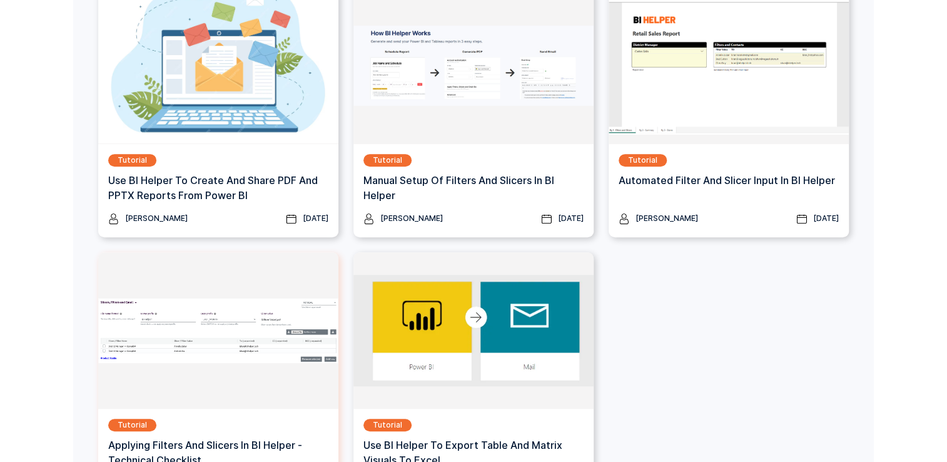
scroll to position [355, 0]
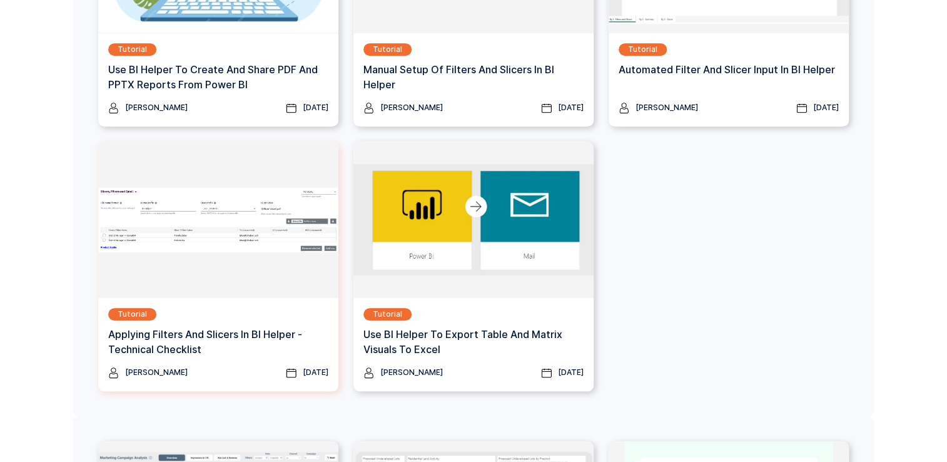
click at [265, 323] on div "Tutorial Applying Filters and Slicers in BI Helper - Technical Checklist" at bounding box center [218, 337] width 220 height 58
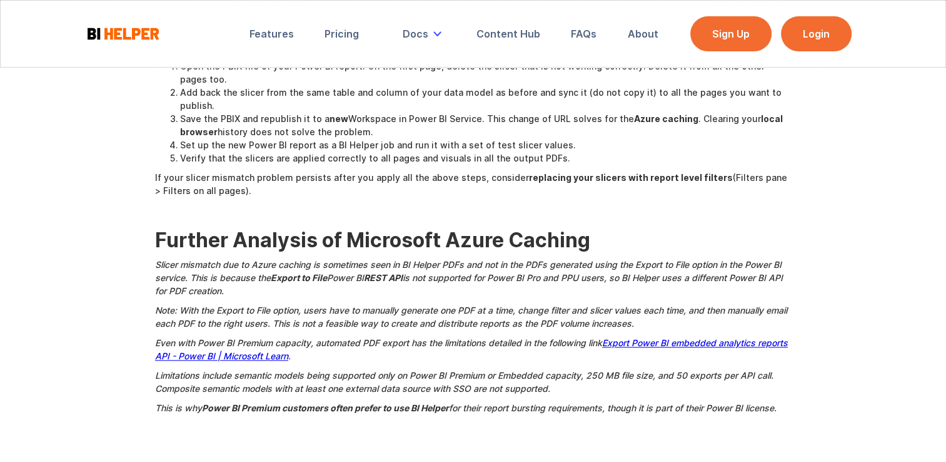
scroll to position [1148, 0]
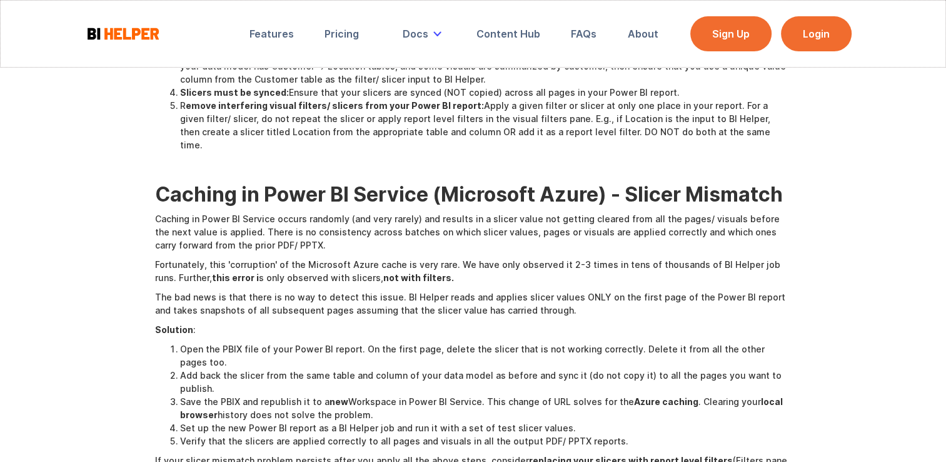
scroll to position [1141, 0]
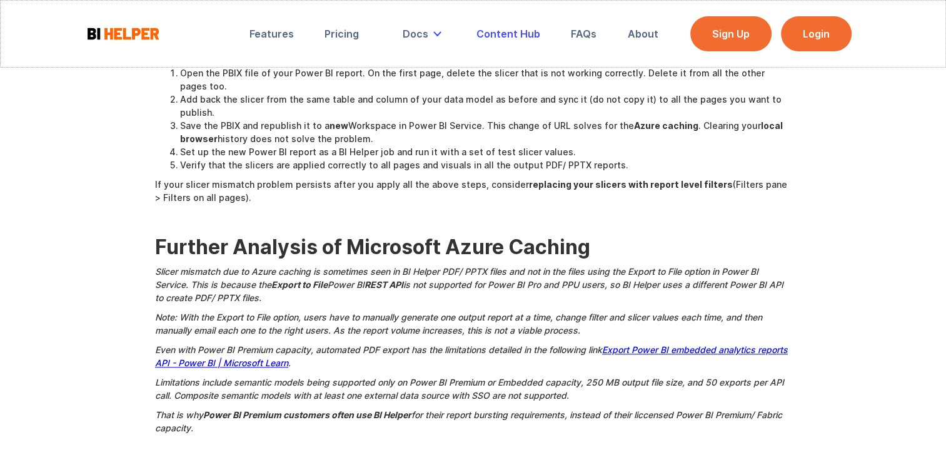
click at [529, 33] on div "Content Hub" at bounding box center [509, 34] width 64 height 13
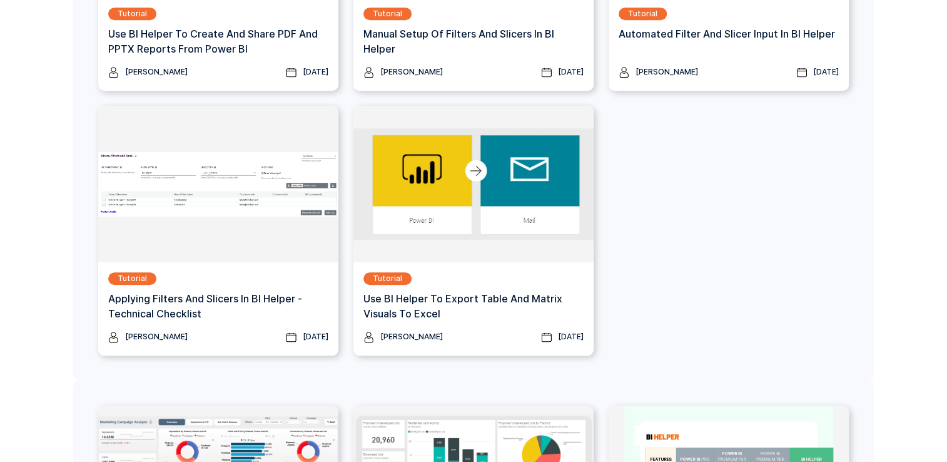
scroll to position [390, 0]
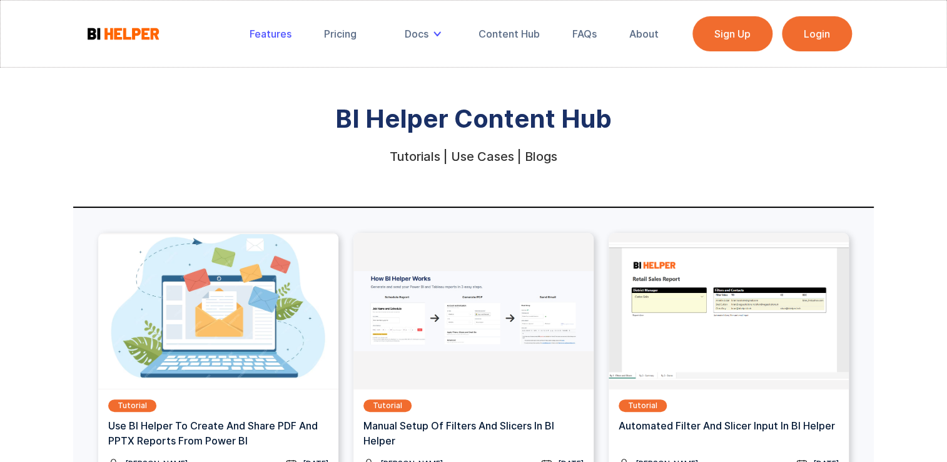
click at [276, 34] on div "Features" at bounding box center [271, 34] width 42 height 13
